Goal: Task Accomplishment & Management: Manage account settings

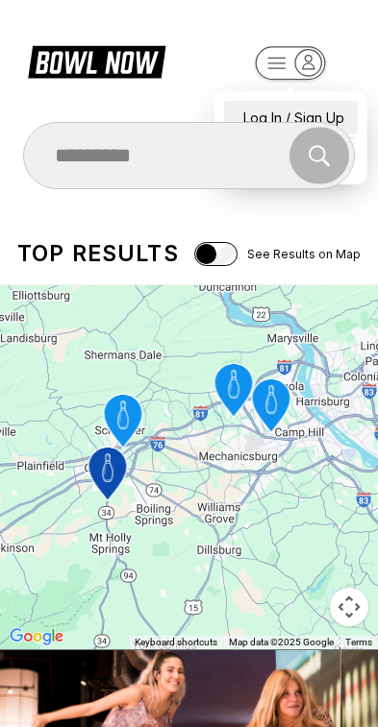
click at [271, 103] on div "Log In / Sign Up" at bounding box center [291, 118] width 134 height 34
select select "**"
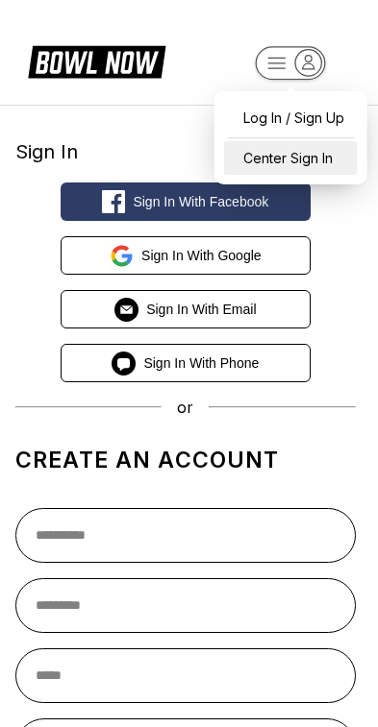
click at [258, 156] on div "Center Sign In" at bounding box center [291, 158] width 134 height 34
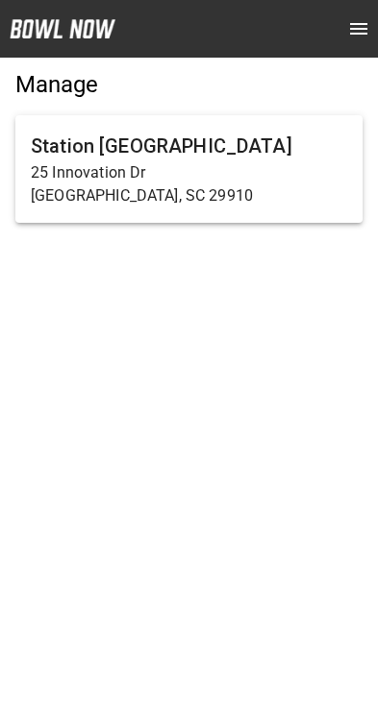
click at [87, 147] on h6 "Station 300 Bluffton" at bounding box center [189, 146] width 316 height 31
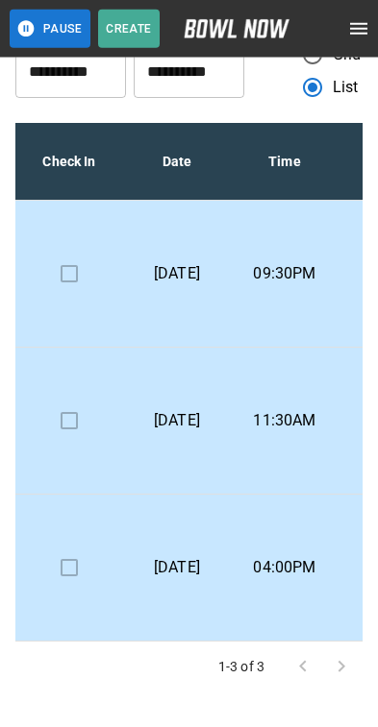
click at [244, 430] on td "11:30AM" at bounding box center [285, 421] width 108 height 147
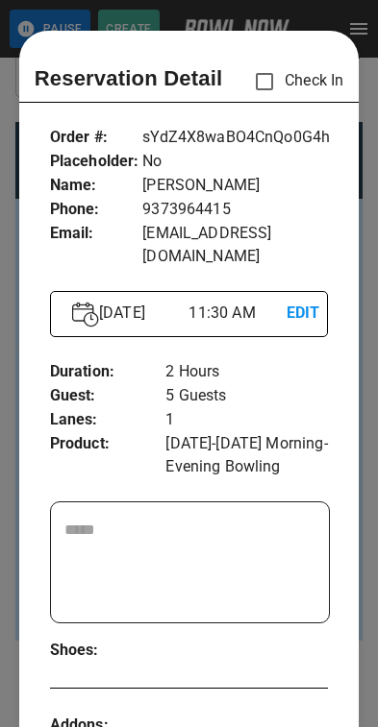
scroll to position [31, 0]
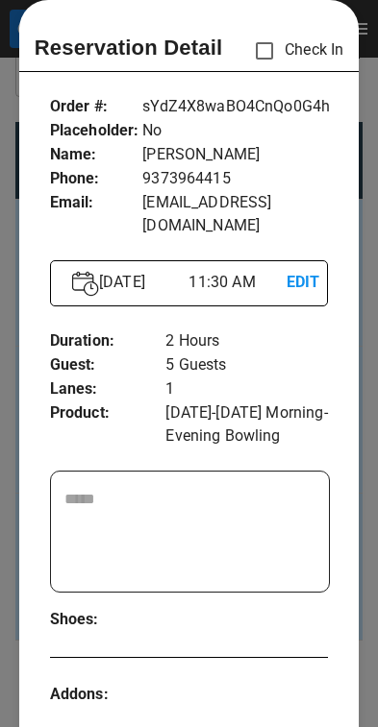
click at [19, 404] on div "Order # : Placeholder : Name : Phone : Email : sYdZ4X8waBO4CnQo0G4h No chris ma…" at bounding box center [189, 655] width 340 height 1150
click at [360, 423] on div at bounding box center [189, 363] width 378 height 727
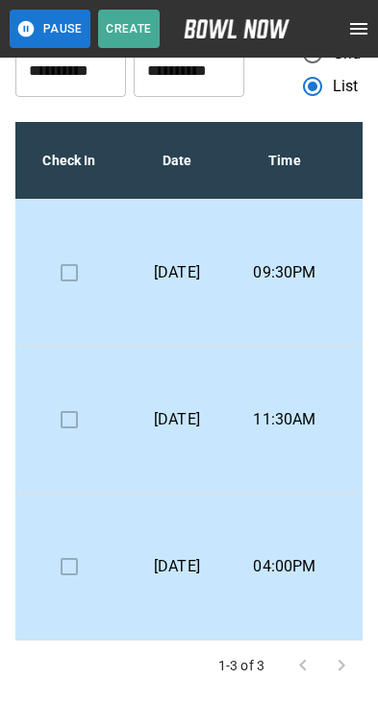
click at [303, 575] on p "04:00PM" at bounding box center [284, 566] width 77 height 23
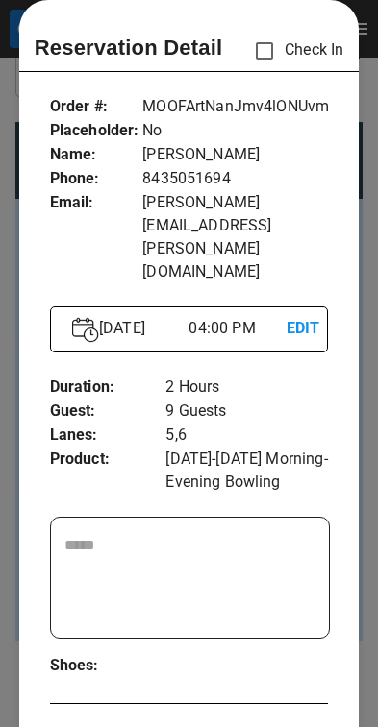
click at [19, 391] on div "Order # : Placeholder : Name : Phone : Email : MOOFArtNanJmv4lONUvm No Addie G.…" at bounding box center [189, 678] width 340 height 1196
click at [19, 372] on div "Order # : Placeholder : Name : Phone : Email : MOOFArtNanJmv4lONUvm No Addie G.…" at bounding box center [189, 678] width 340 height 1196
click at [22, 365] on div "Order # : Placeholder : Name : Phone : Email : MOOFArtNanJmv4lONUvm No Addie G.…" at bounding box center [189, 678] width 340 height 1196
click at [17, 334] on div at bounding box center [189, 363] width 378 height 727
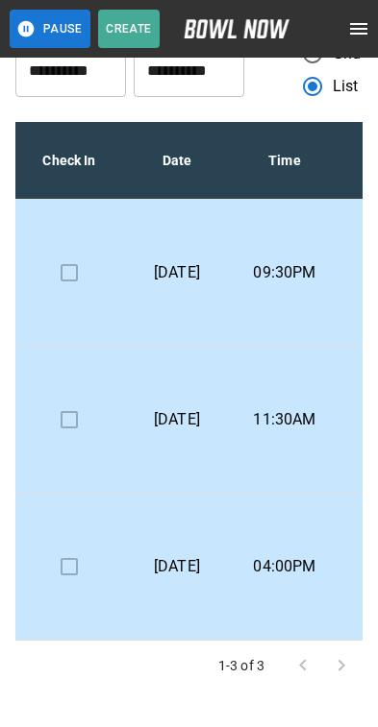
click at [22, 347] on td at bounding box center [69, 420] width 108 height 147
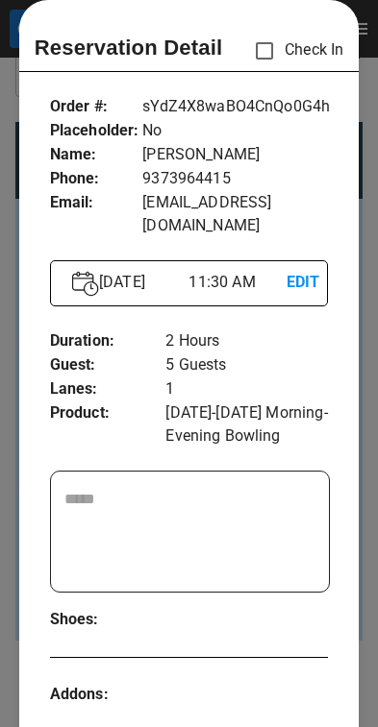
click at [26, 423] on div "Order # : Placeholder : Name : Phone : Email : sYdZ4X8waBO4CnQo0G4h No chris ma…" at bounding box center [189, 655] width 340 height 1150
click at [15, 395] on div at bounding box center [189, 363] width 378 height 727
